Goal: Find specific page/section: Find specific page/section

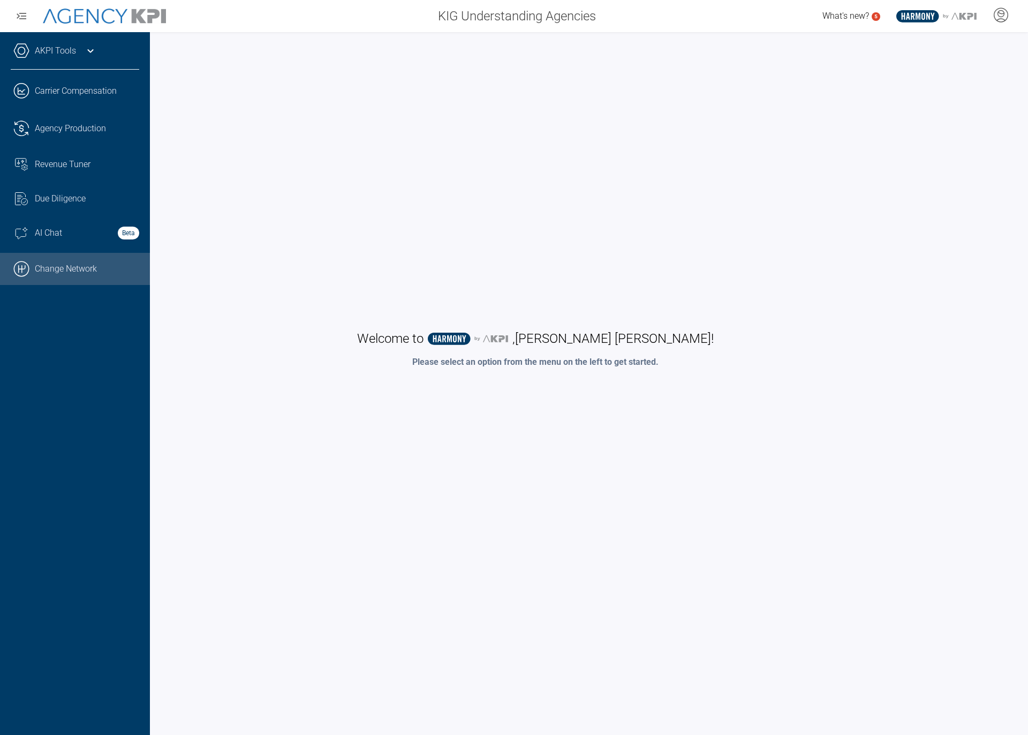
click at [59, 262] on link ".cls-1{fill:none;stroke:#000;stroke-linecap:round;stroke-linejoin:round;stroke-…" at bounding box center [75, 269] width 150 height 32
click at [58, 267] on link ".cls-1{fill:none;stroke:#000;stroke-linecap:round;stroke-linejoin:round;stroke-…" at bounding box center [75, 269] width 150 height 32
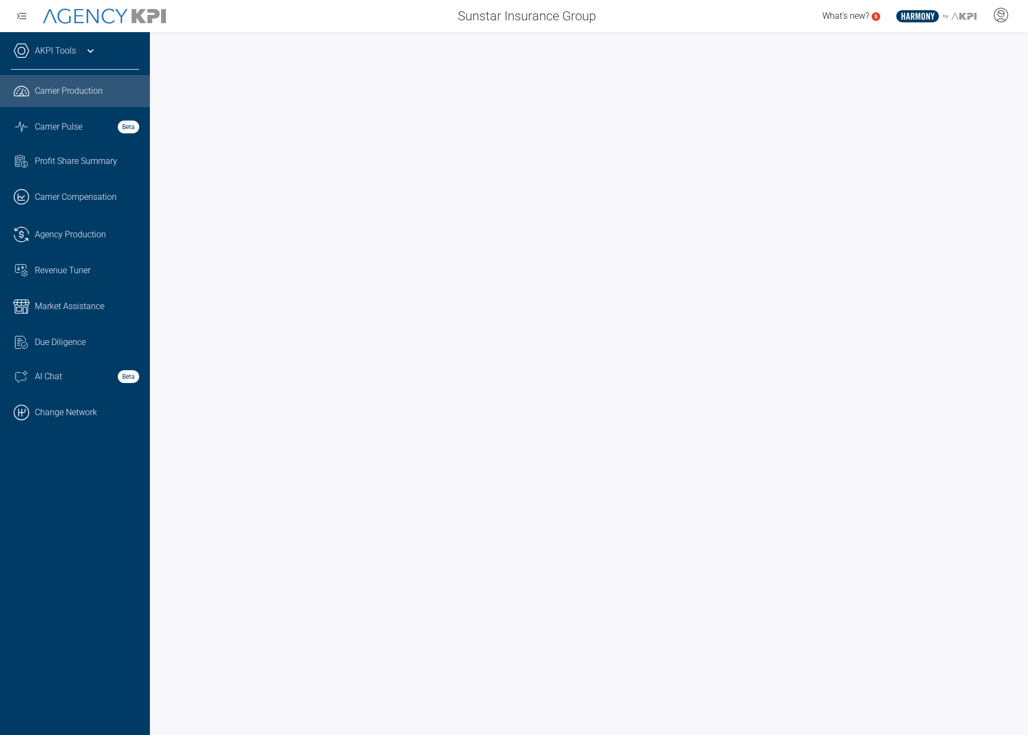
click at [71, 51] on link "AKPI Tools" at bounding box center [55, 50] width 41 height 13
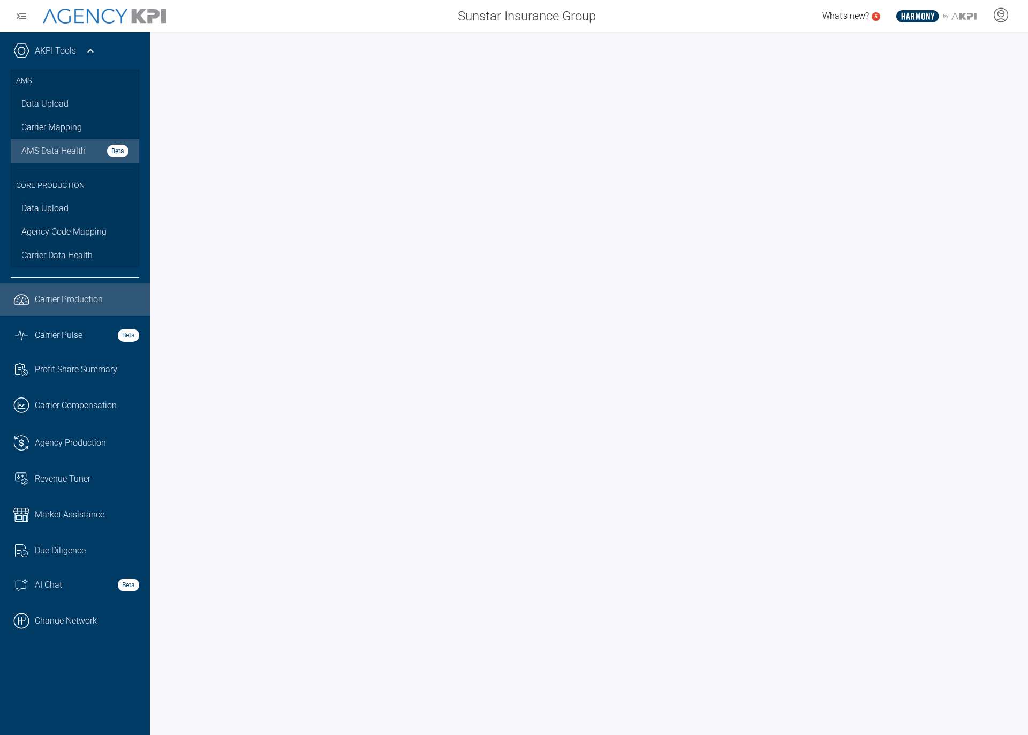
click at [74, 156] on span "AMS Data Health" at bounding box center [53, 151] width 64 height 13
